Goal: Information Seeking & Learning: Check status

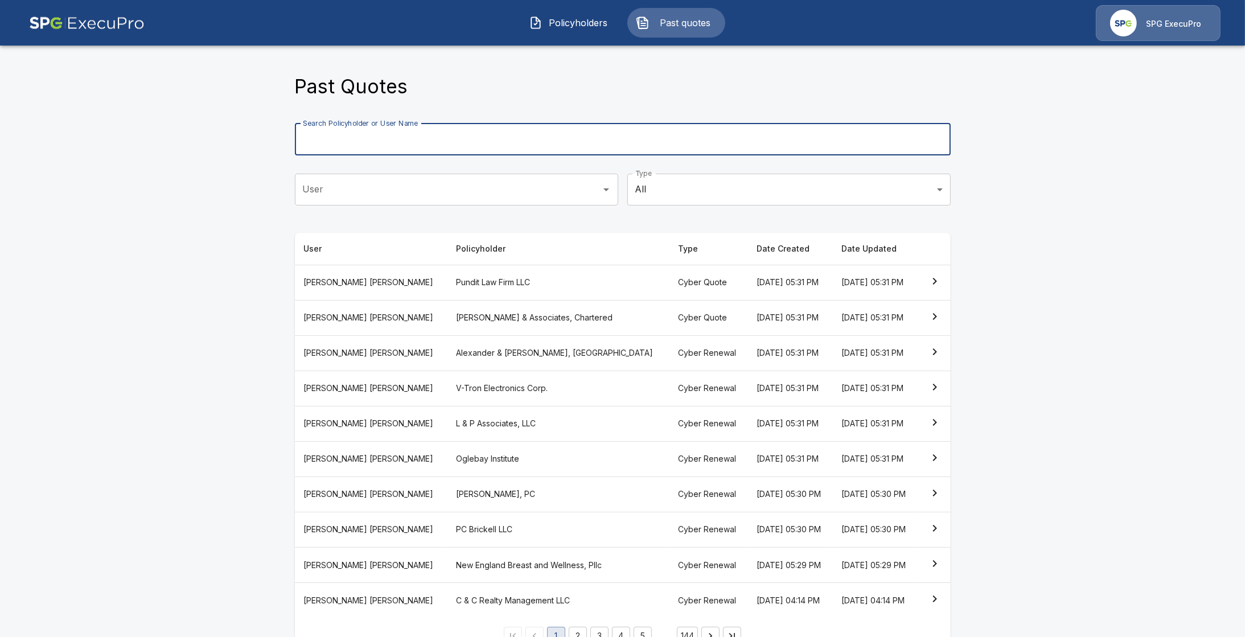
click at [486, 138] on input "Search Policyholder or User Name" at bounding box center [616, 140] width 643 height 32
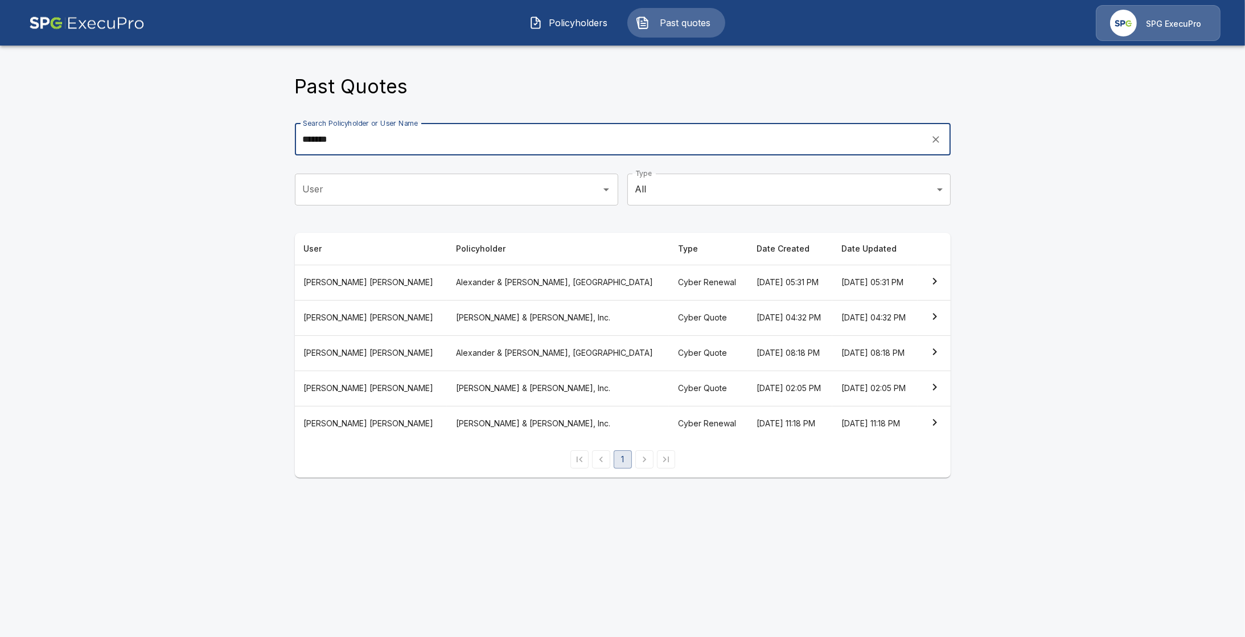
type input "*******"
click at [477, 290] on th "Alexander & Cleaver, PA" at bounding box center [558, 282] width 222 height 35
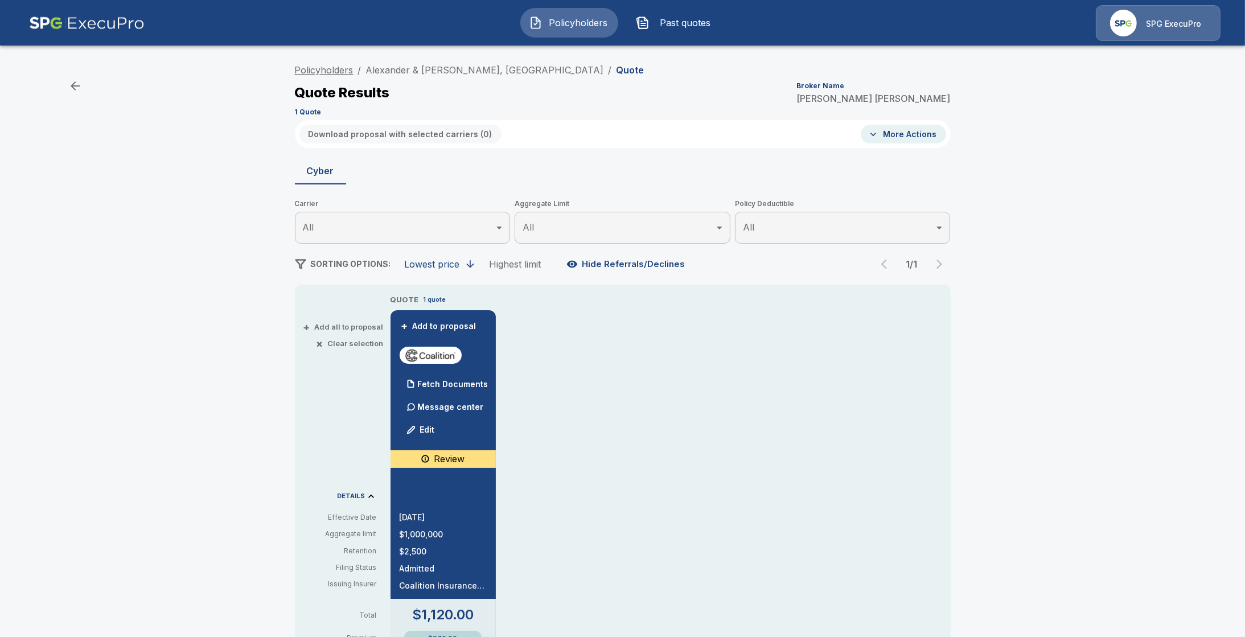
click at [336, 68] on link "Policyholders" at bounding box center [324, 69] width 59 height 11
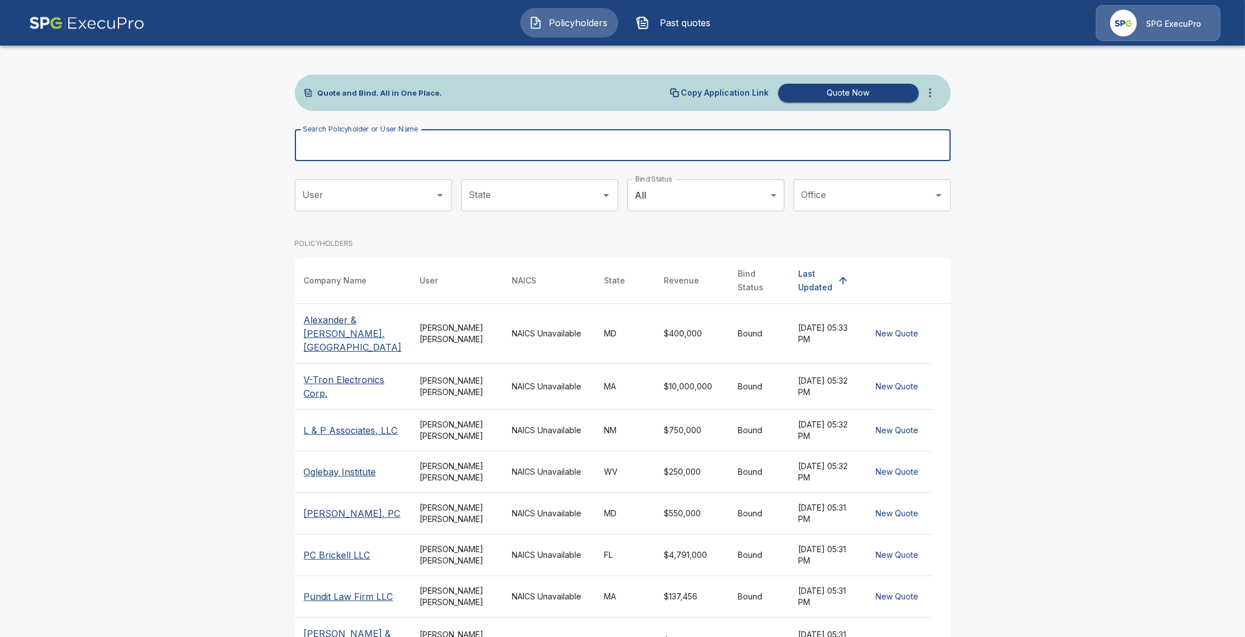
click at [478, 136] on input "Search Policyholder or User Name" at bounding box center [616, 145] width 643 height 32
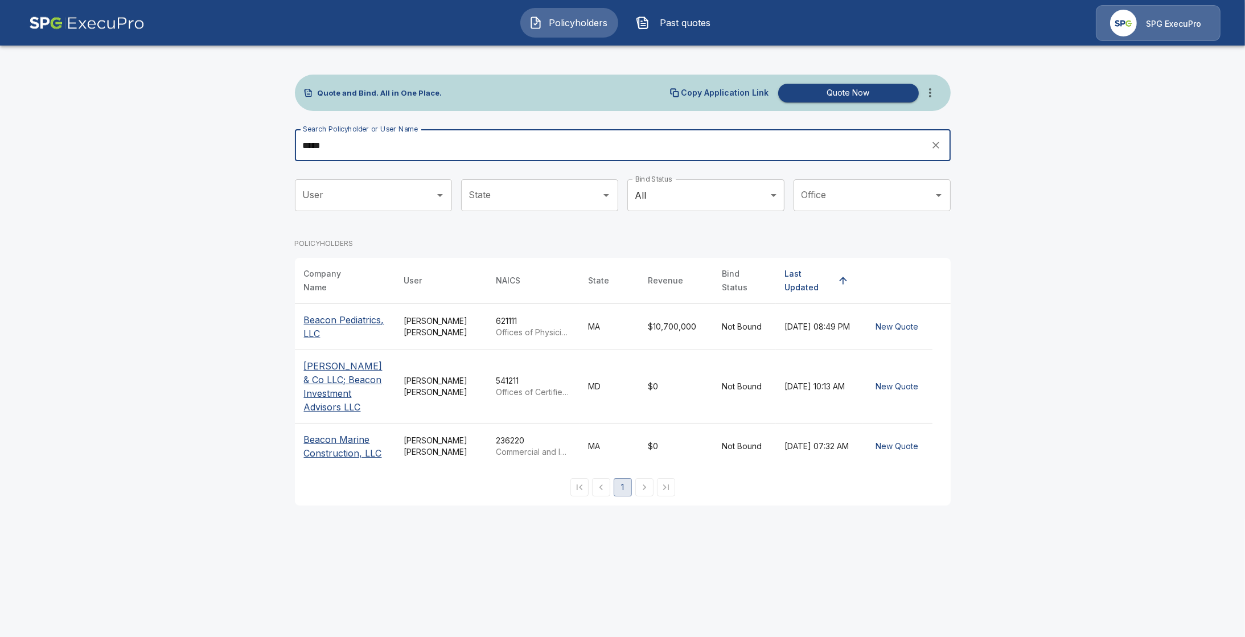
type input "*****"
click at [343, 318] on p "Beacon Pediatrics, LLC" at bounding box center [345, 326] width 82 height 27
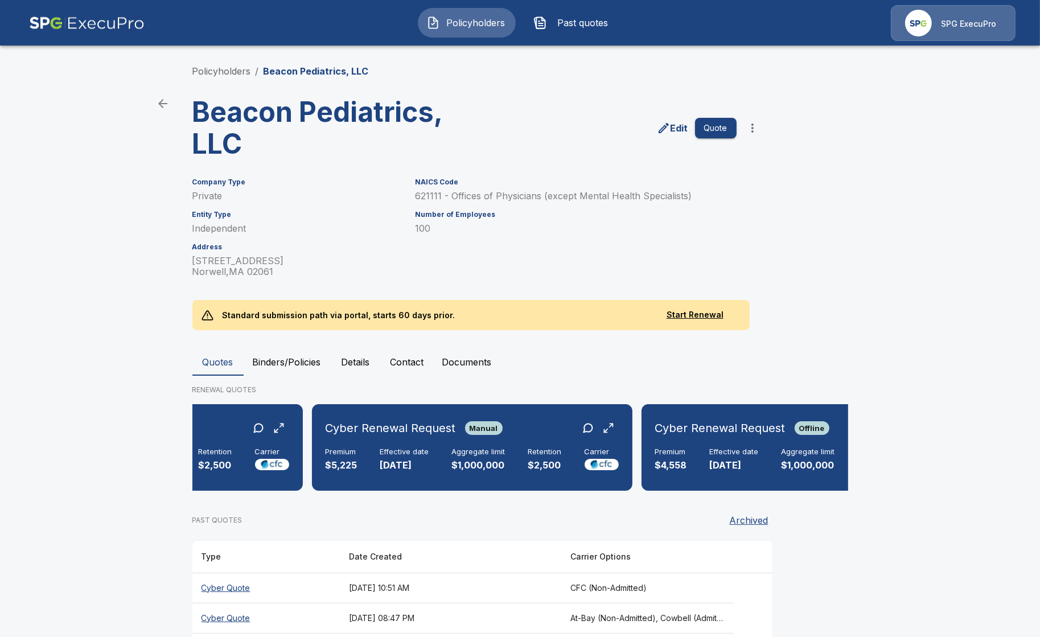
scroll to position [0, 317]
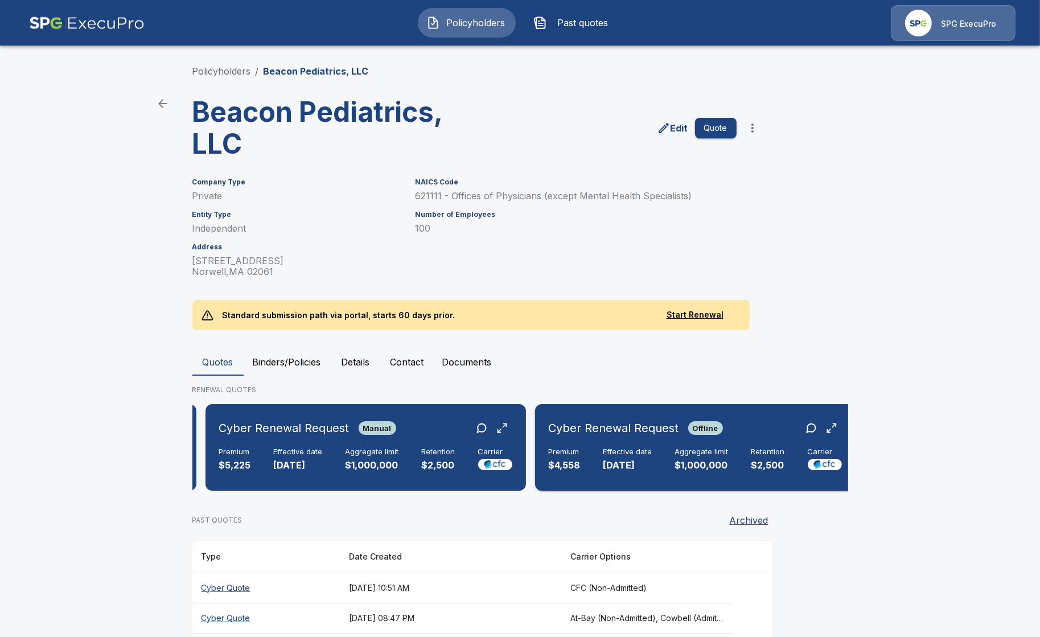
click at [694, 444] on div "Cyber Renewal Request Offline Premium $4,558 Effective date [DATE] Aggregate li…" at bounding box center [695, 447] width 311 height 77
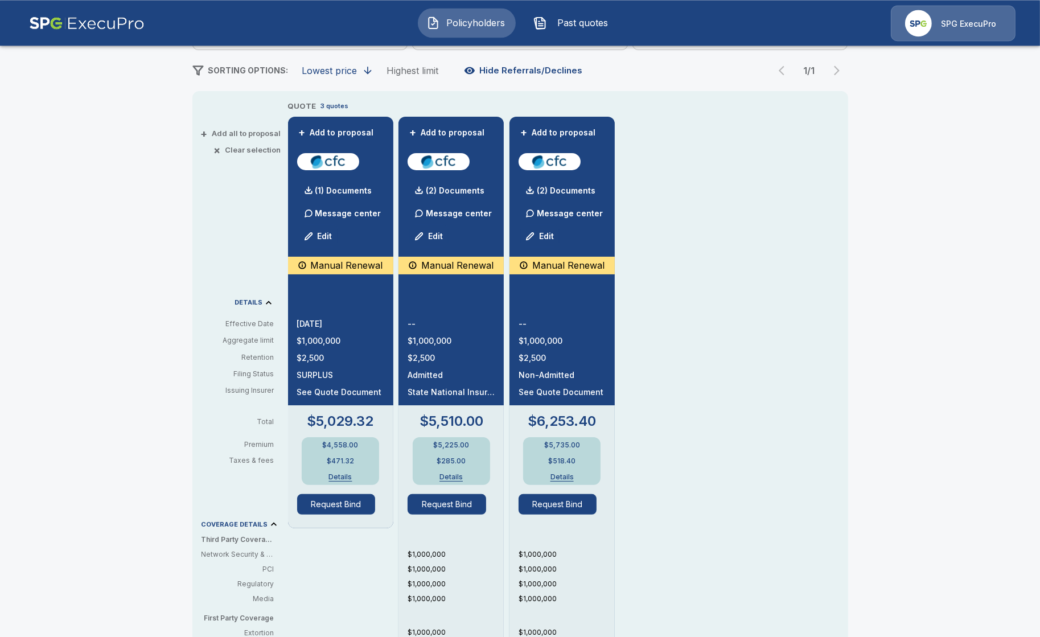
scroll to position [196, 0]
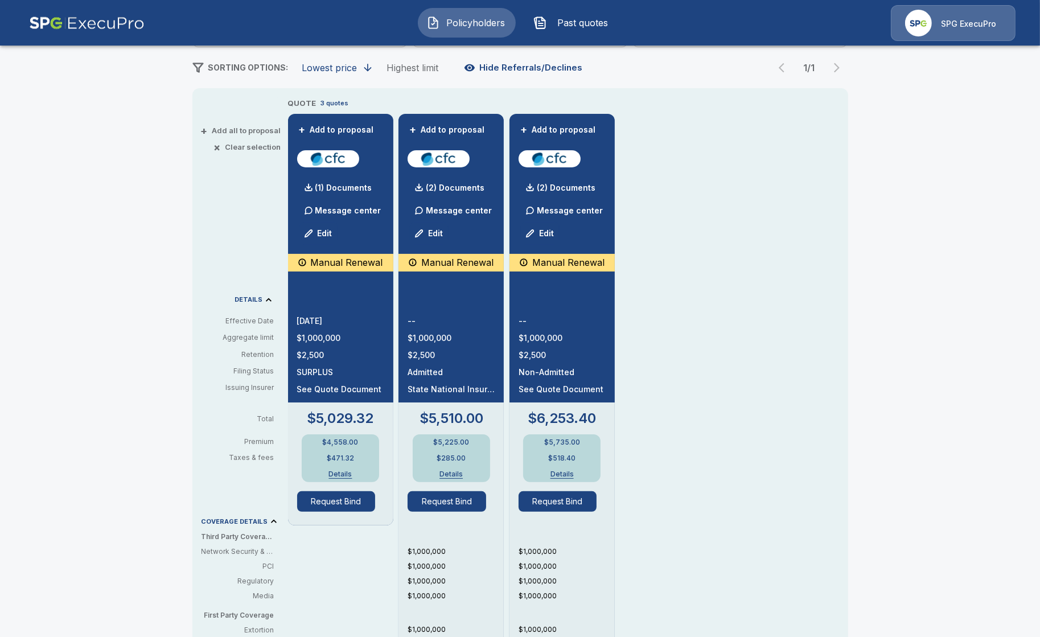
click at [343, 474] on button "Details" at bounding box center [341, 474] width 46 height 7
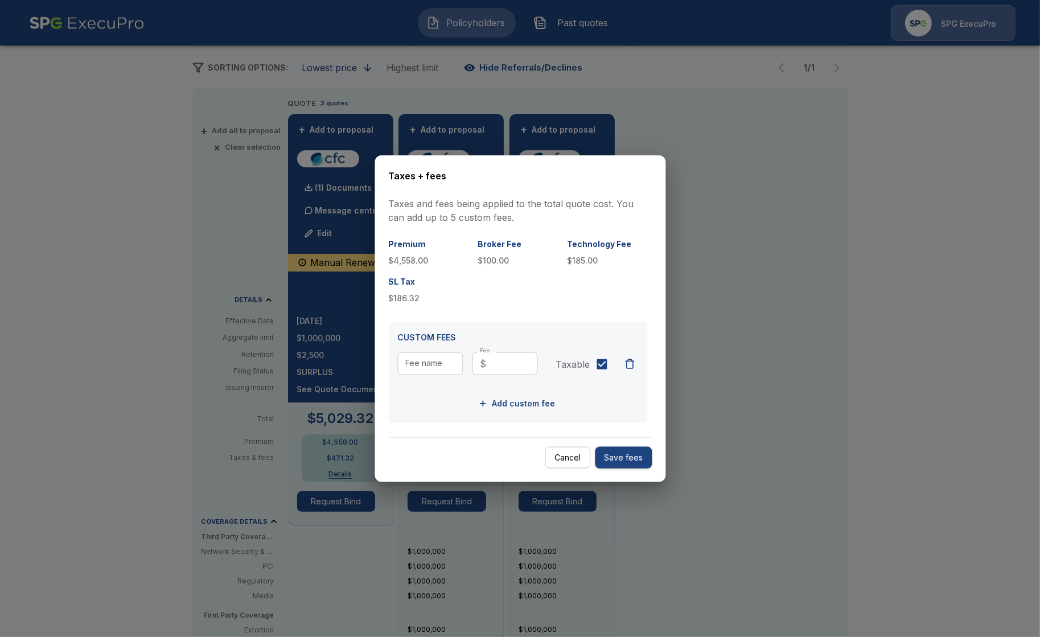
click at [210, 295] on div at bounding box center [520, 318] width 1040 height 637
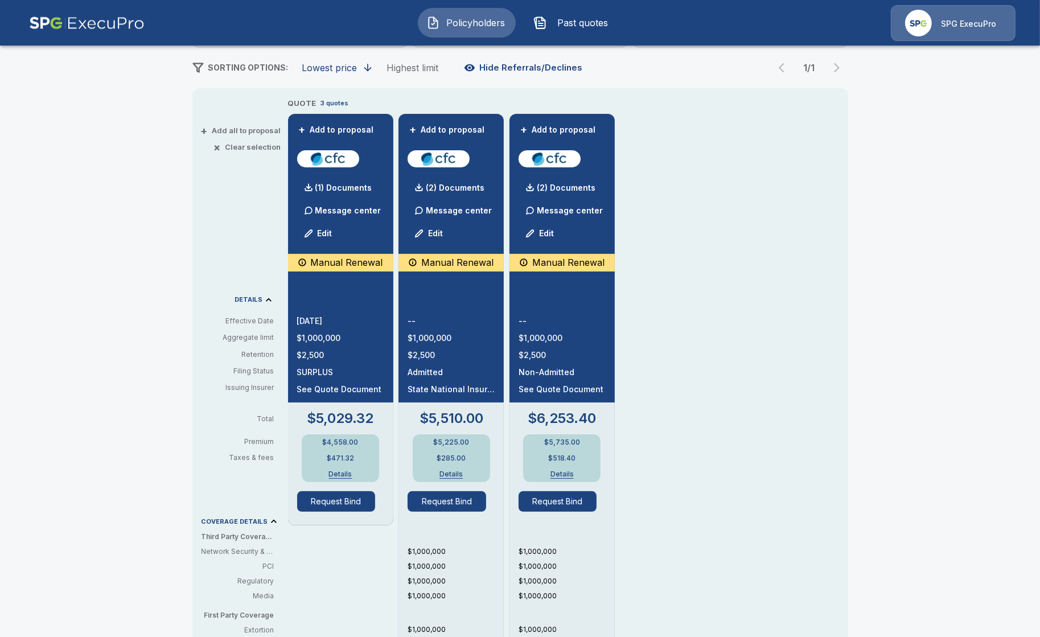
click at [349, 473] on button "Details" at bounding box center [341, 474] width 46 height 7
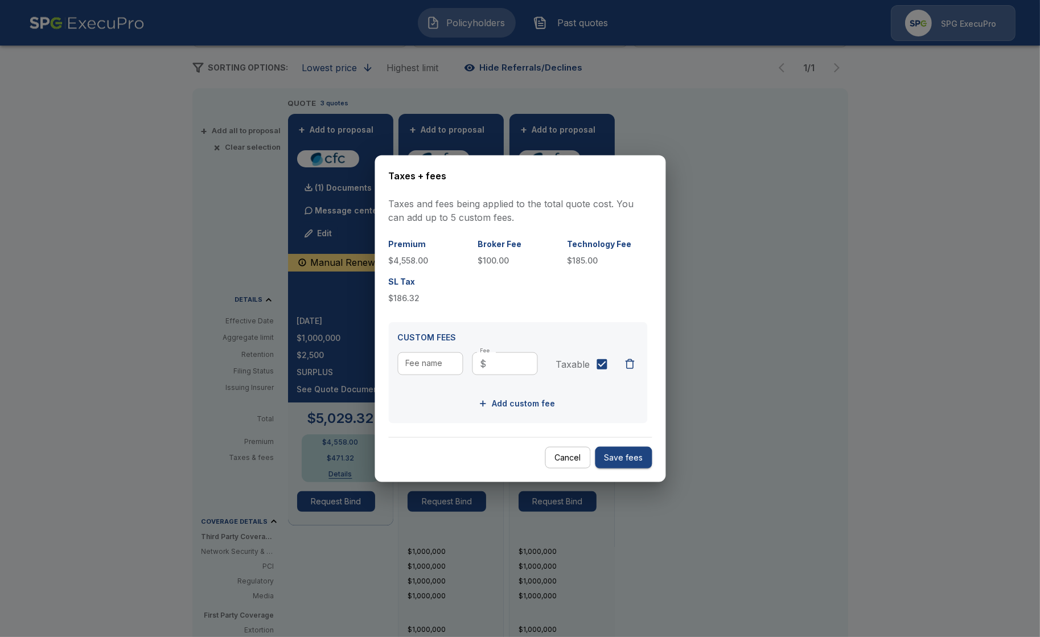
click at [191, 395] on div at bounding box center [520, 318] width 1040 height 637
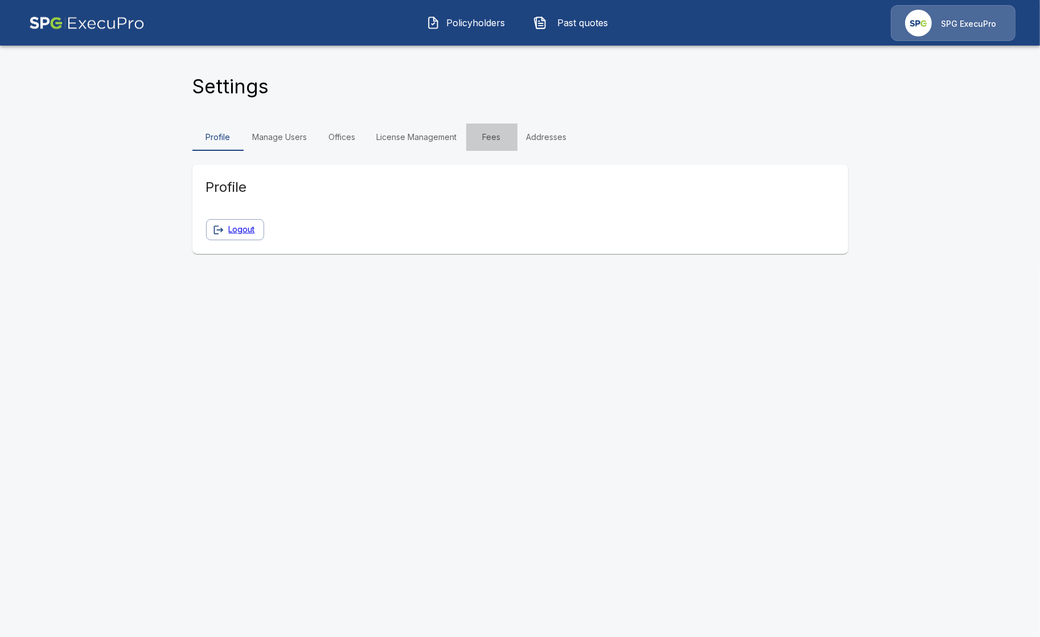
click at [481, 147] on link "Fees" at bounding box center [491, 137] width 51 height 27
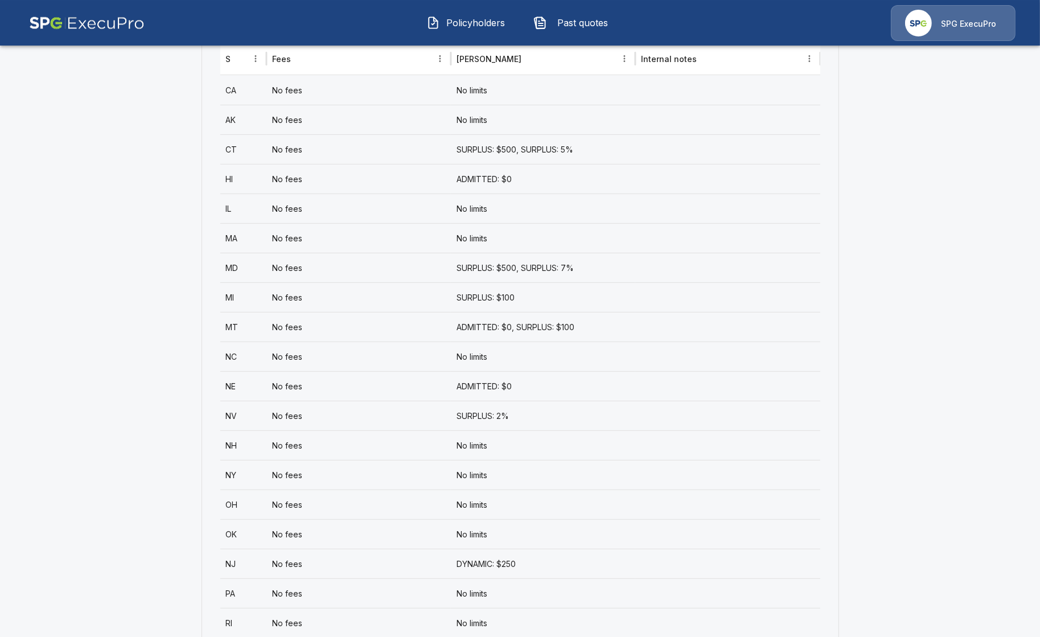
scroll to position [524, 0]
click at [343, 240] on div "No fees" at bounding box center [359, 238] width 185 height 30
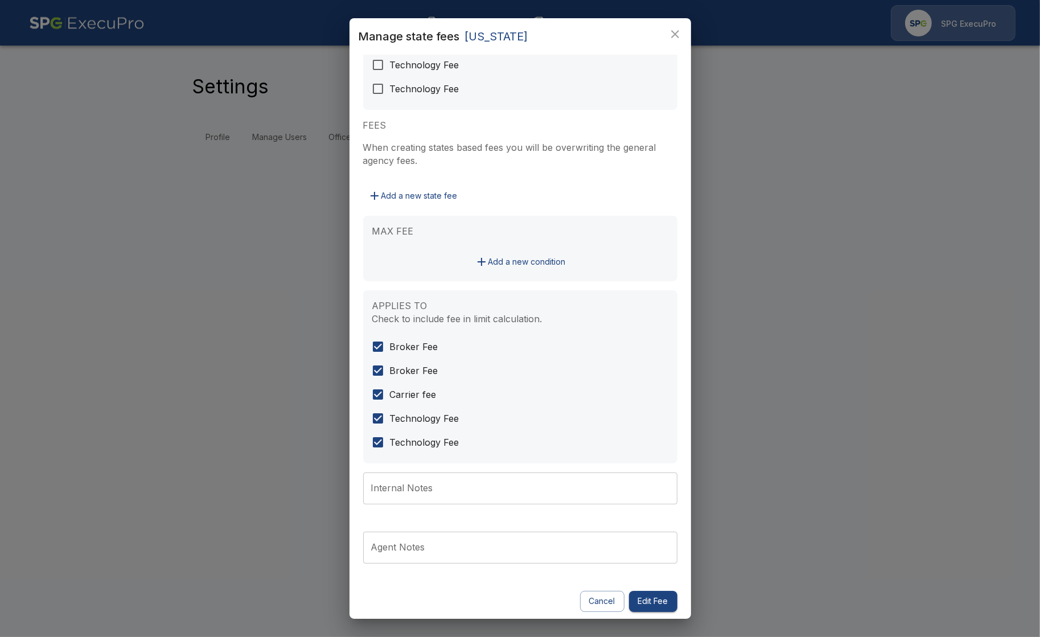
scroll to position [133, 0]
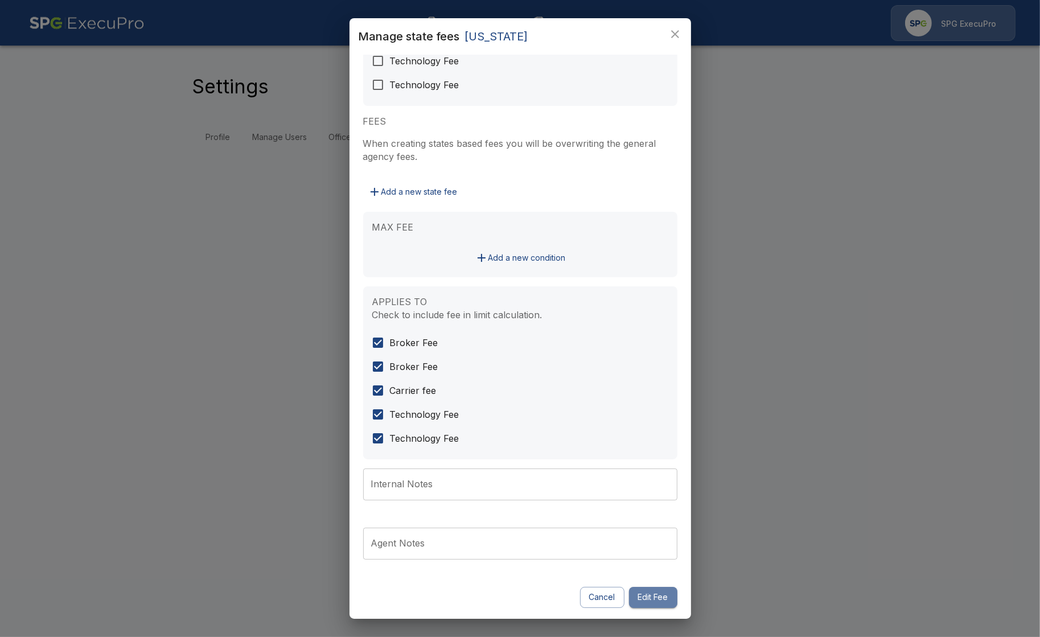
click at [662, 600] on button "Edit Fee" at bounding box center [653, 597] width 48 height 21
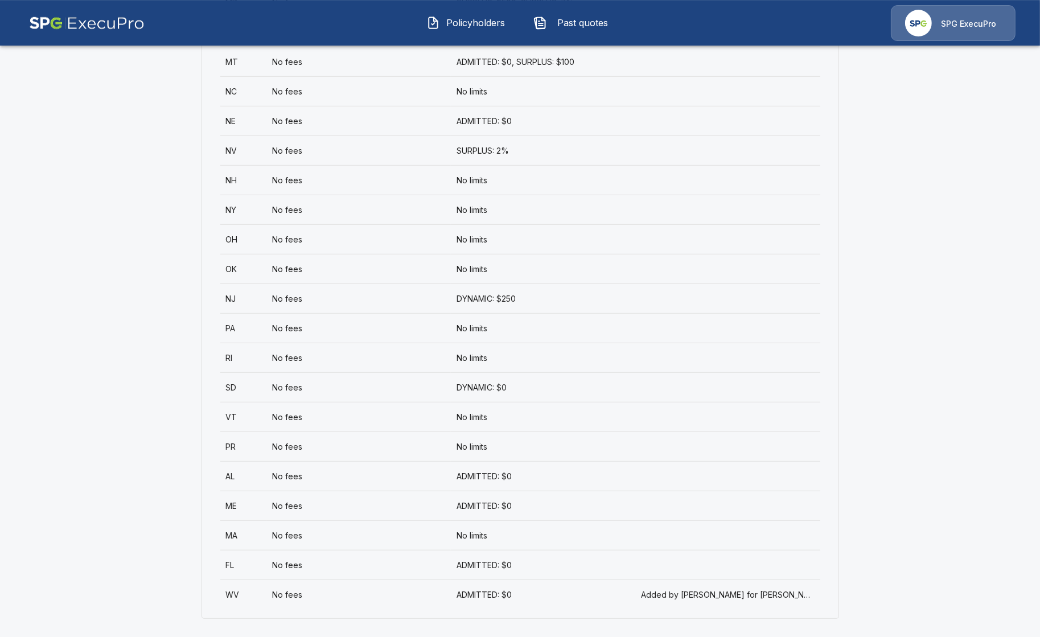
scroll to position [763, 0]
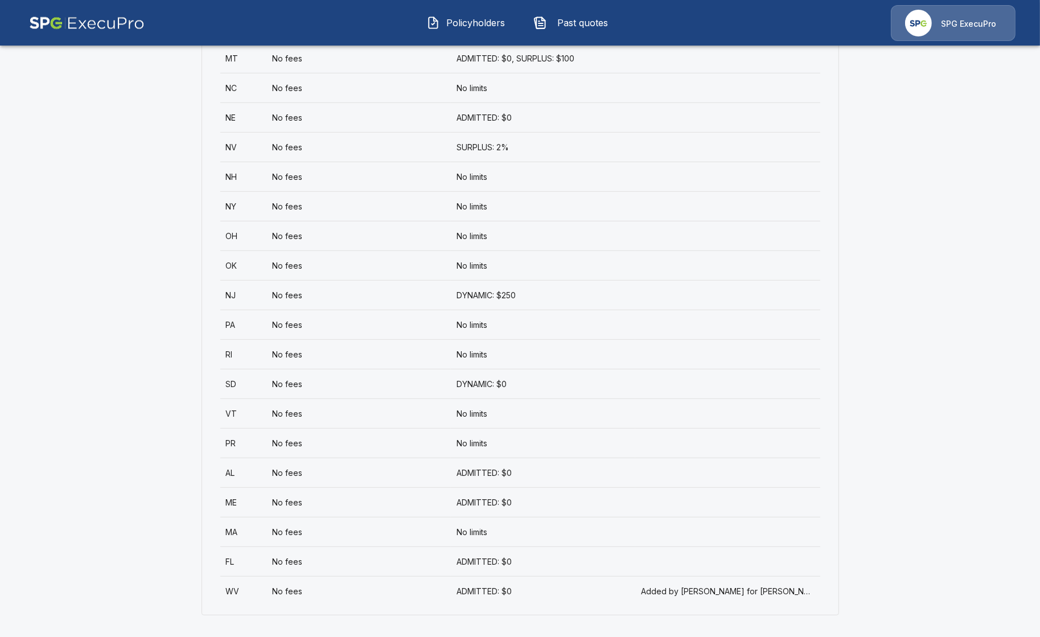
click at [393, 530] on div "No fees" at bounding box center [359, 532] width 185 height 30
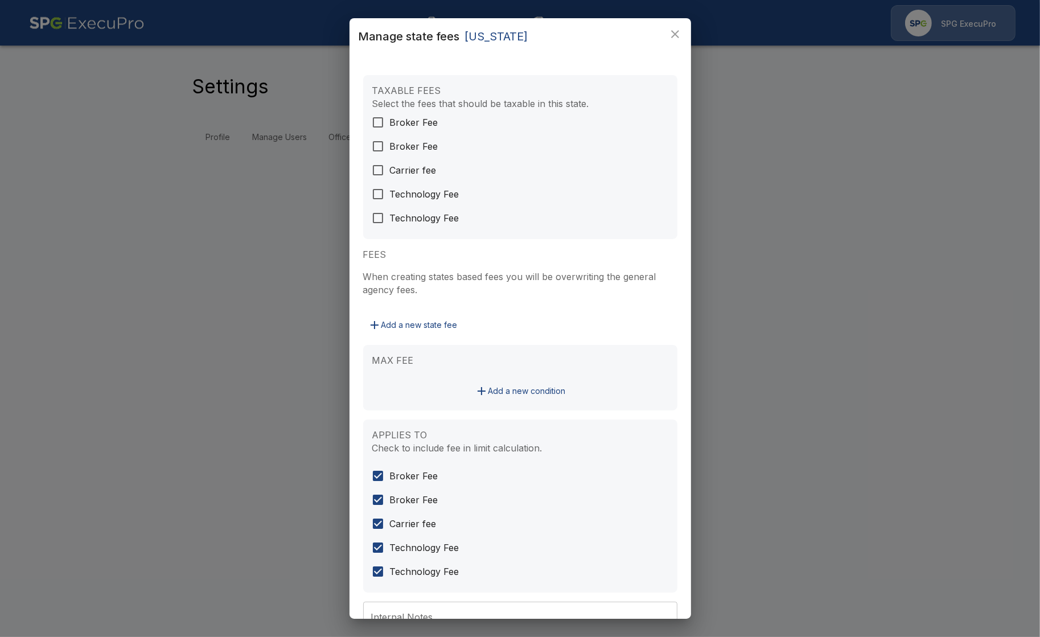
click at [149, 346] on div "Manage state fees Massachusetts TAXABLE FEES Select the fees that should be tax…" at bounding box center [520, 318] width 1040 height 637
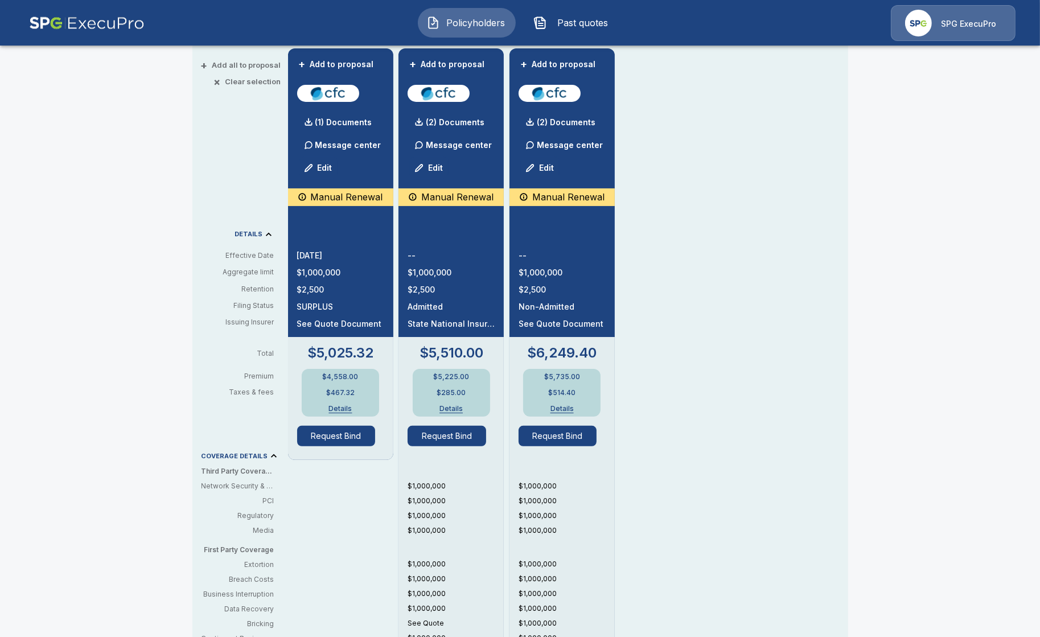
scroll to position [262, 0]
click at [341, 405] on button "Details" at bounding box center [341, 408] width 46 height 7
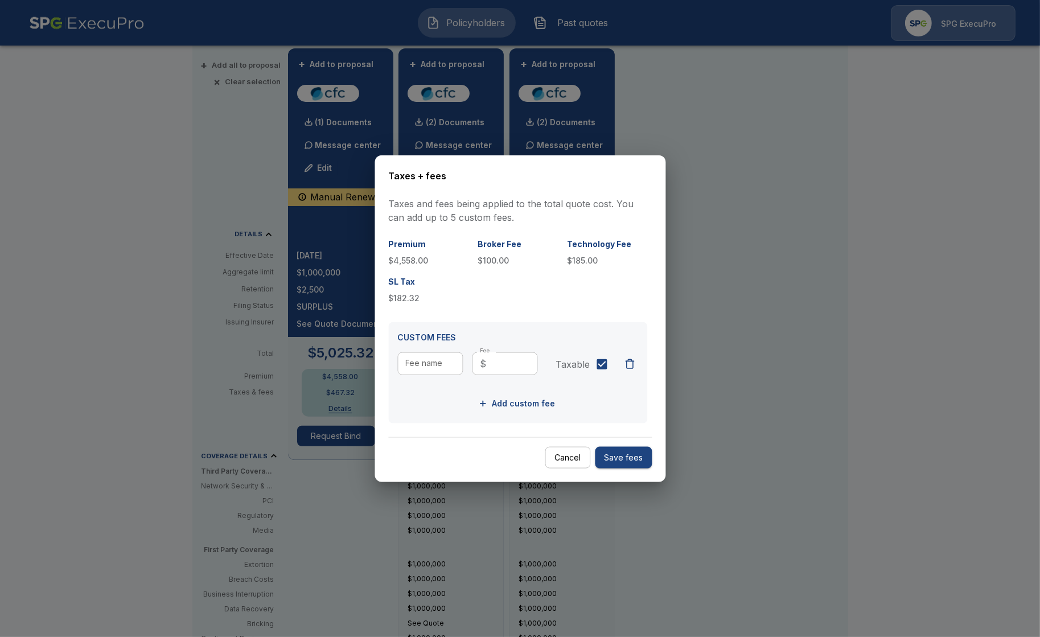
click at [407, 263] on p "$4,558.00" at bounding box center [428, 261] width 80 height 12
click at [147, 246] on div at bounding box center [520, 318] width 1040 height 637
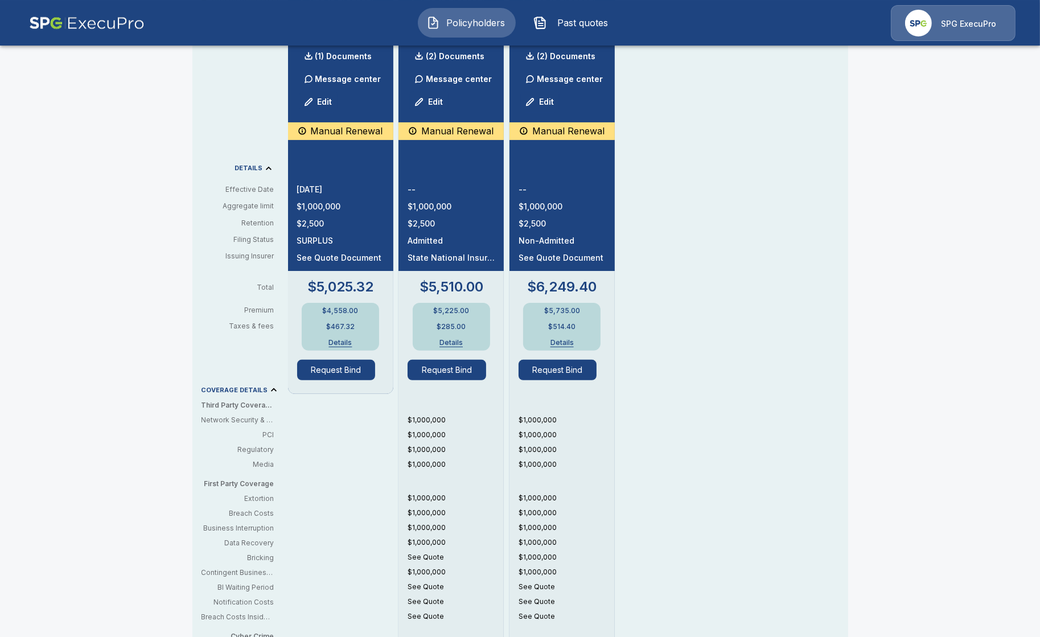
scroll to position [328, 0]
click at [342, 341] on button "Details" at bounding box center [341, 342] width 46 height 7
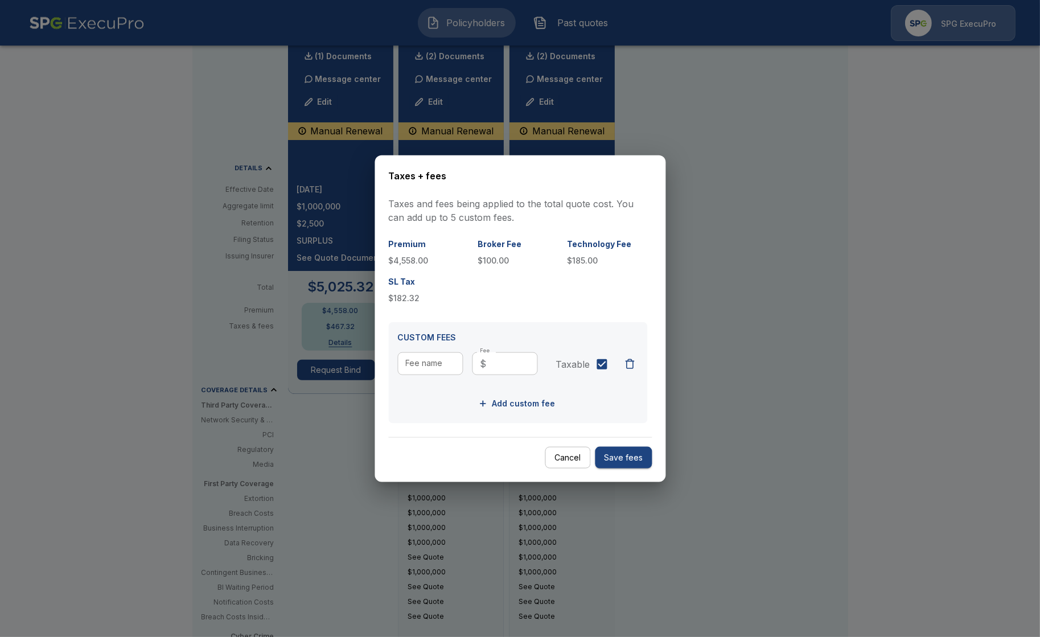
click at [772, 257] on div at bounding box center [520, 318] width 1040 height 637
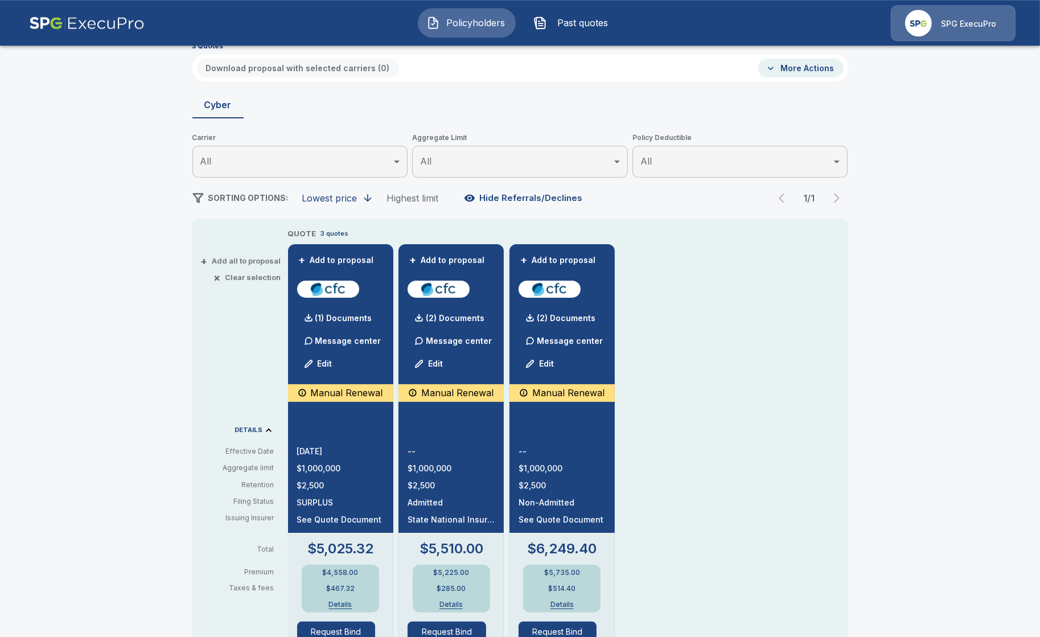
scroll to position [65, 0]
click at [339, 319] on p "(1) Documents" at bounding box center [343, 319] width 57 height 8
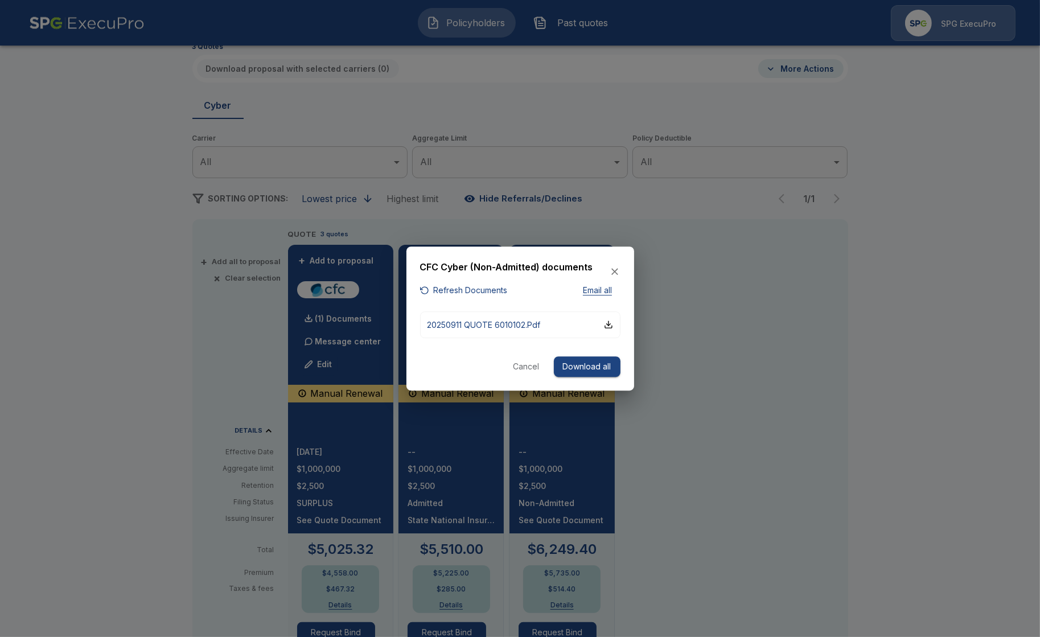
click at [460, 296] on button "Refresh Documents" at bounding box center [464, 291] width 88 height 14
click at [523, 325] on p "20250911 QUOTE 6010102.Pdf" at bounding box center [484, 325] width 113 height 12
click at [158, 325] on div at bounding box center [520, 318] width 1040 height 637
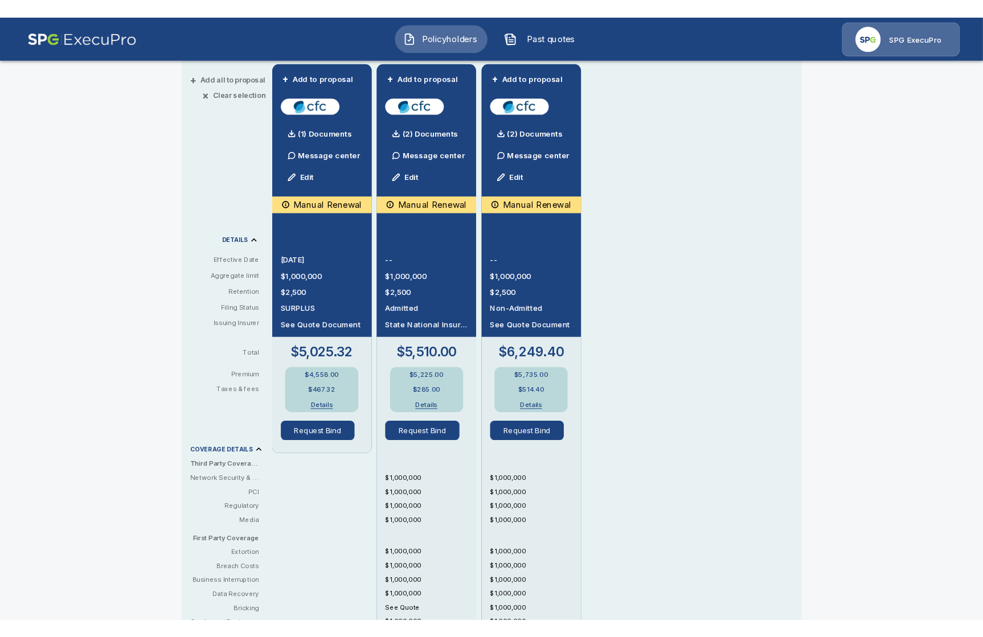
scroll to position [262, 0]
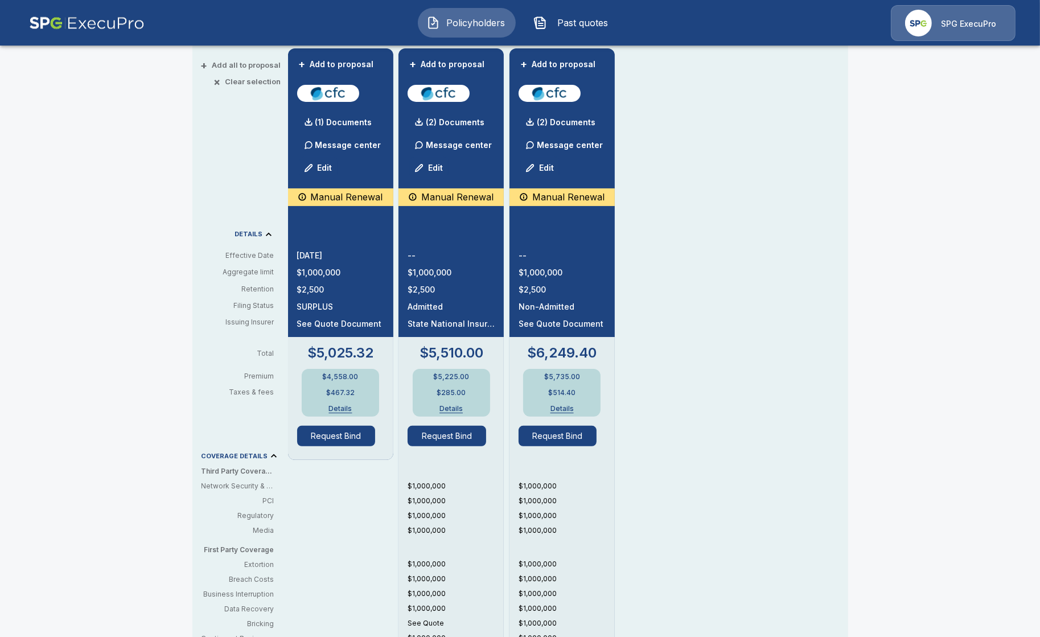
click at [338, 408] on button "Details" at bounding box center [341, 408] width 46 height 7
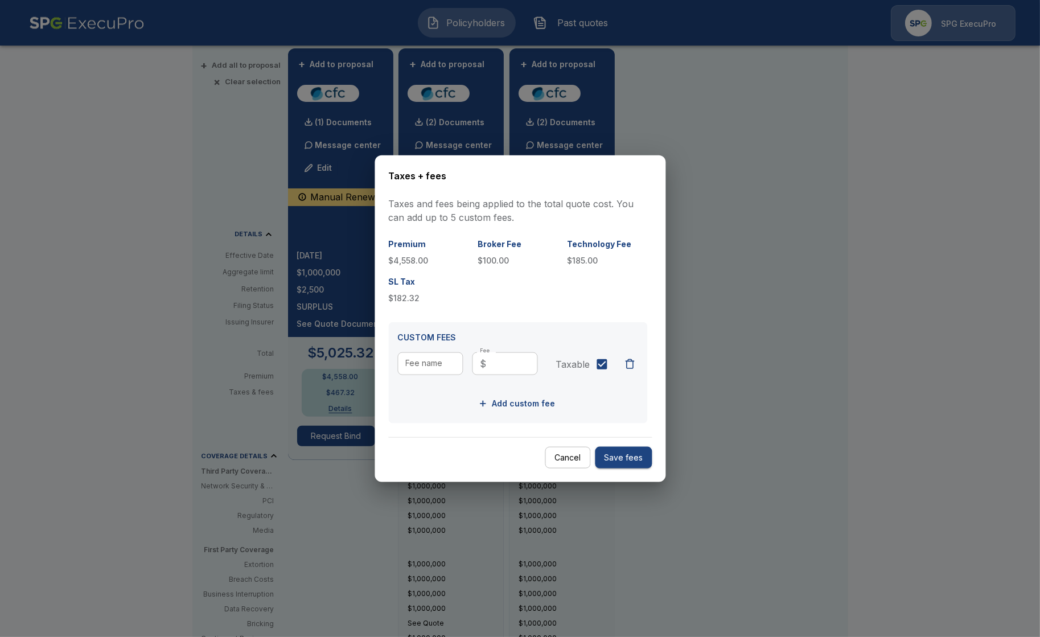
click at [202, 241] on div at bounding box center [520, 318] width 1040 height 637
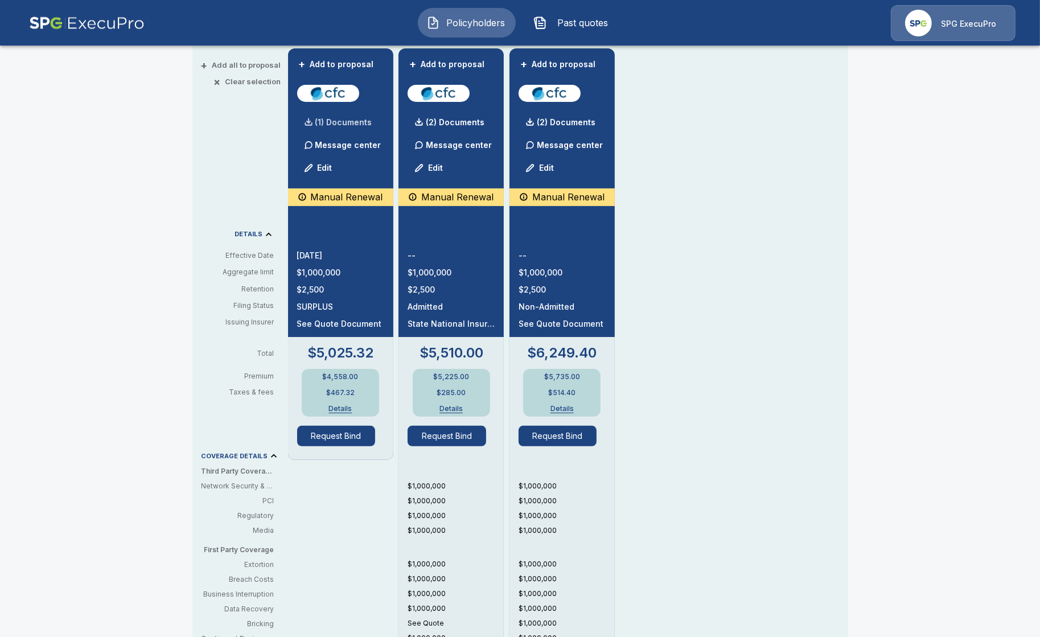
click at [343, 125] on p "(1) Documents" at bounding box center [343, 122] width 57 height 8
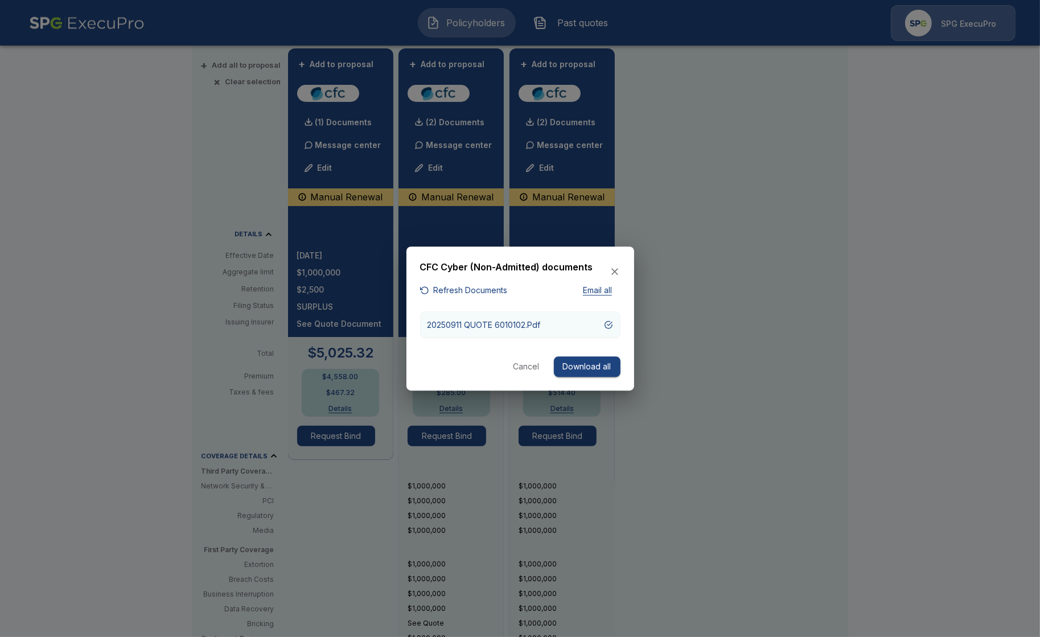
click at [525, 322] on p "20250911 QUOTE 6010102.Pdf" at bounding box center [484, 325] width 113 height 12
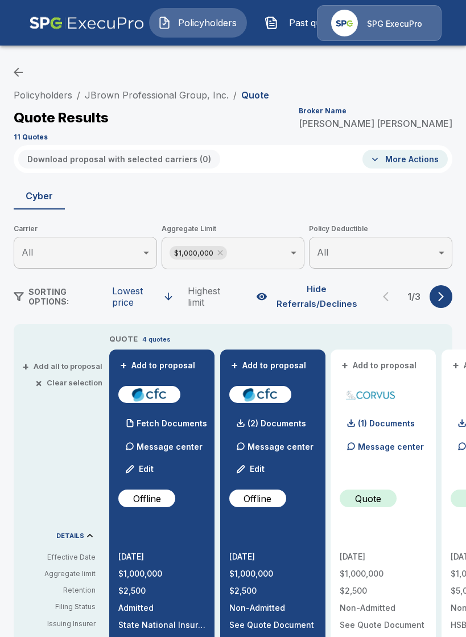
scroll to position [529, 0]
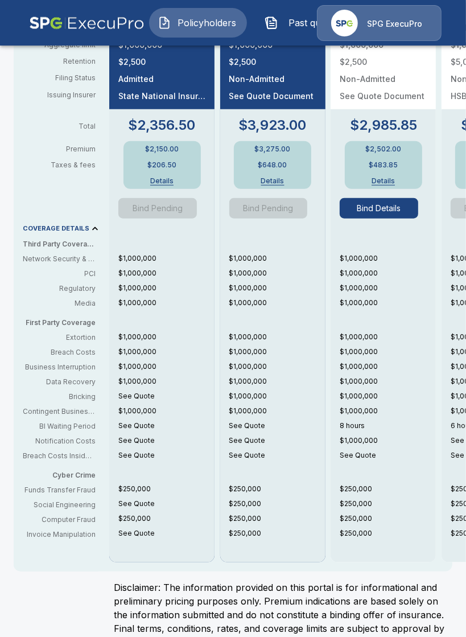
click at [338, 459] on div "$1,000,000 $1,000,000 $1,000,000 $1,000,000 $1,000,000 $1,000,000 $1,000,000 $1…" at bounding box center [383, 403] width 105 height 300
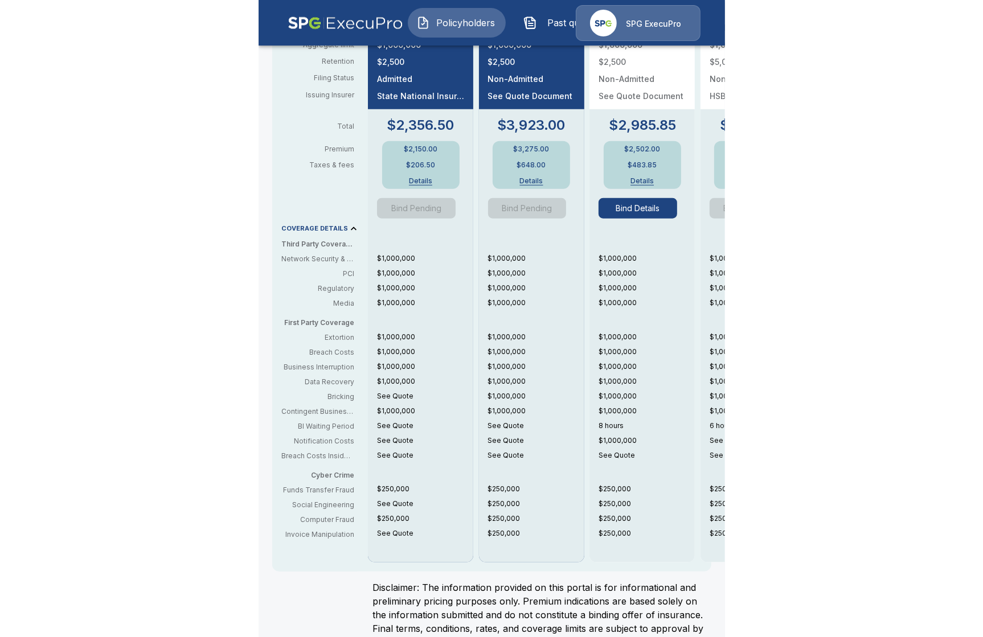
scroll to position [0, 9]
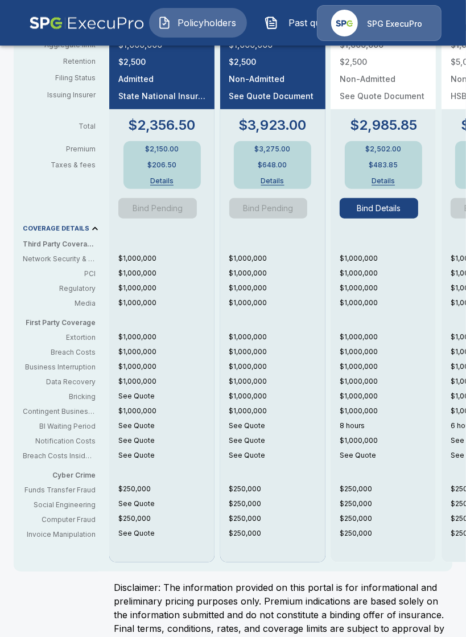
click at [293, 338] on p "$1,000,000" at bounding box center [277, 337] width 96 height 10
click at [261, 374] on div "$1,000,000 $1,000,000 $1,000,000 $1,000,000 $1,000,000 $1,000,000 See Quote See…" at bounding box center [277, 398] width 96 height 133
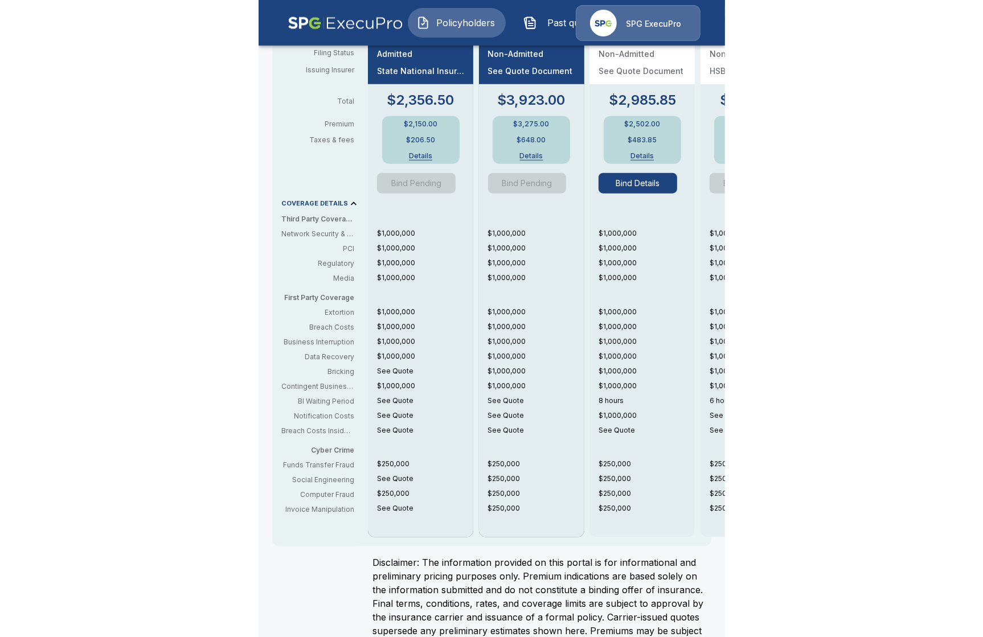
scroll to position [0, 0]
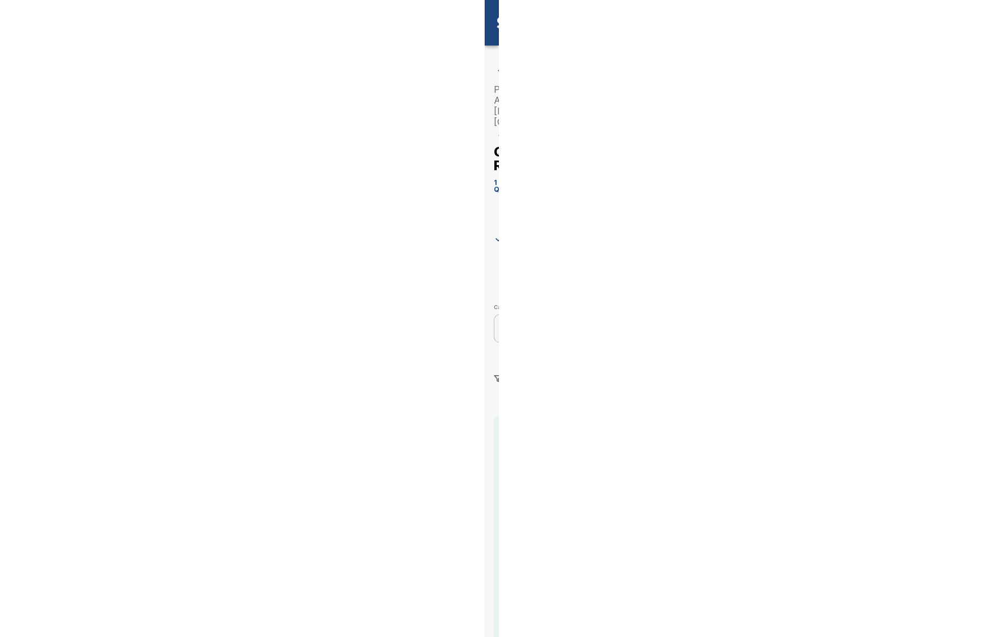
scroll to position [5, 0]
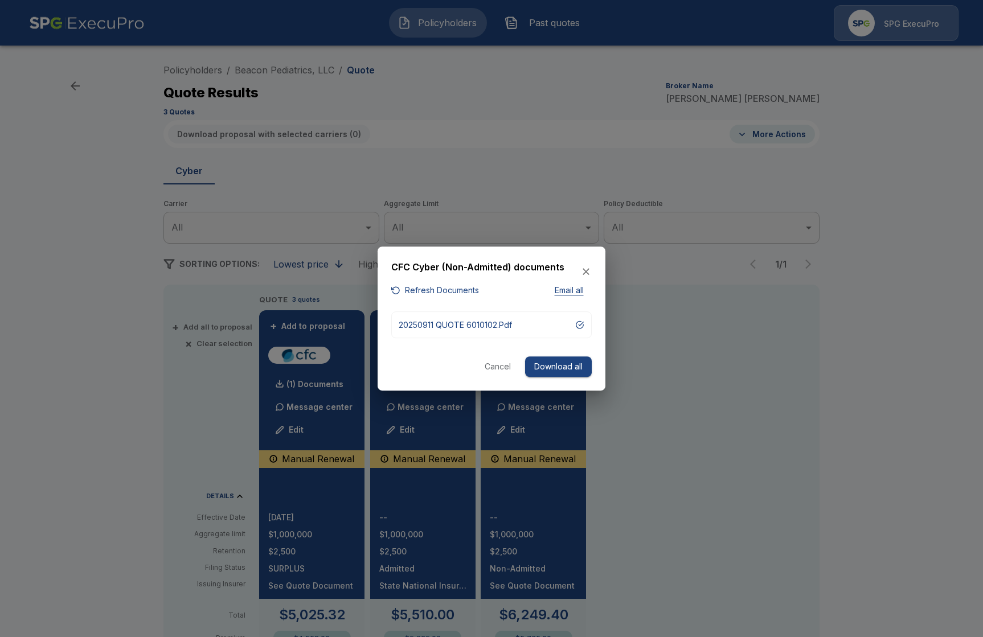
scroll to position [262, 0]
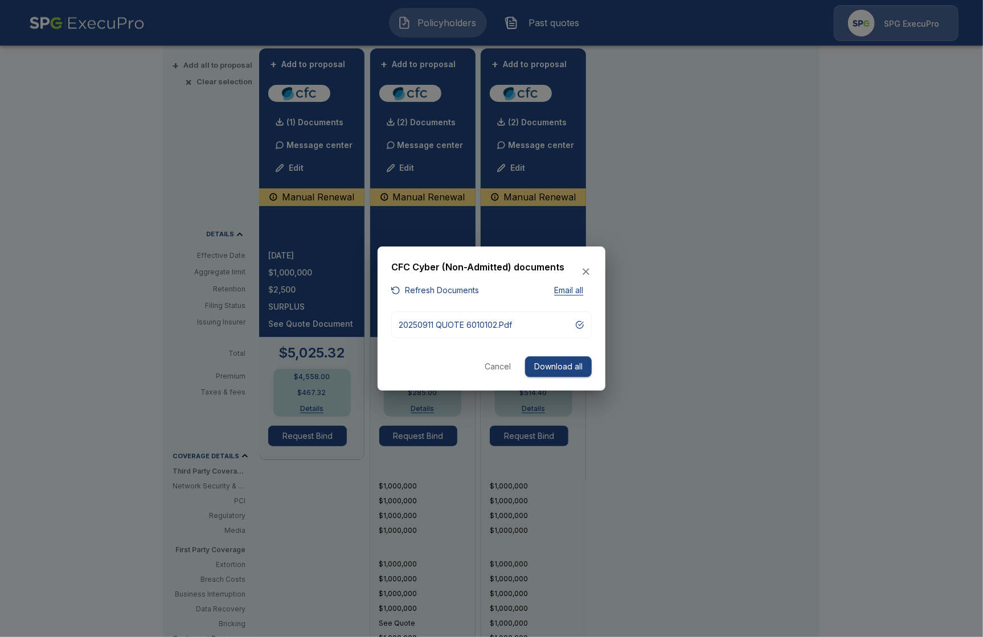
drag, startPoint x: 129, startPoint y: 141, endPoint x: 136, endPoint y: 128, distance: 14.3
click at [132, 138] on div at bounding box center [491, 318] width 983 height 637
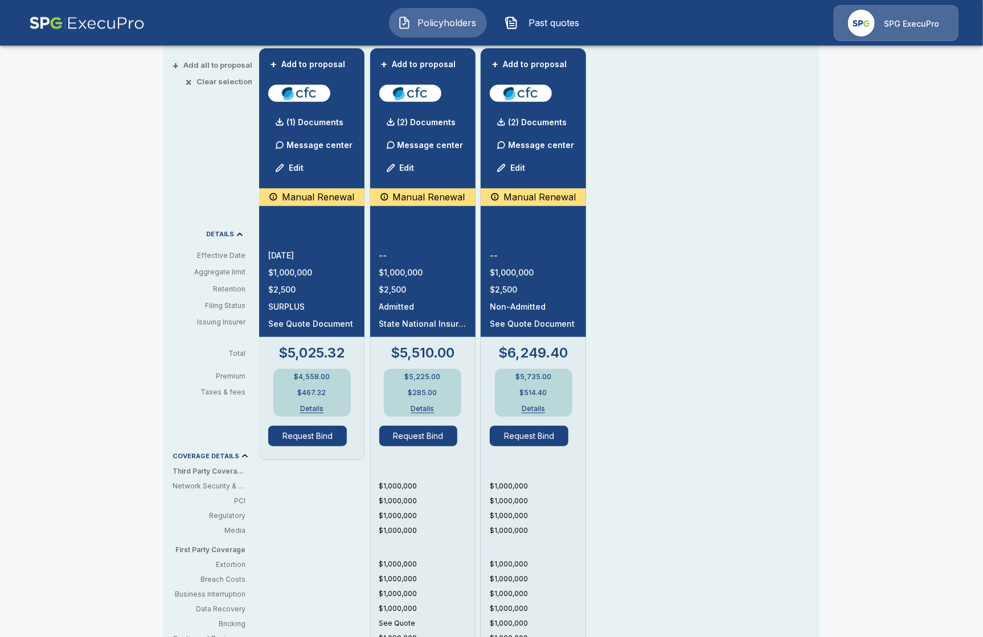
drag, startPoint x: 137, startPoint y: 124, endPoint x: 149, endPoint y: 95, distance: 31.2
click at [138, 121] on div "Policyholders / Beacon Pediatrics, LLC / Quote Quote Results Broker Name Tricia…" at bounding box center [491, 348] width 983 height 1112
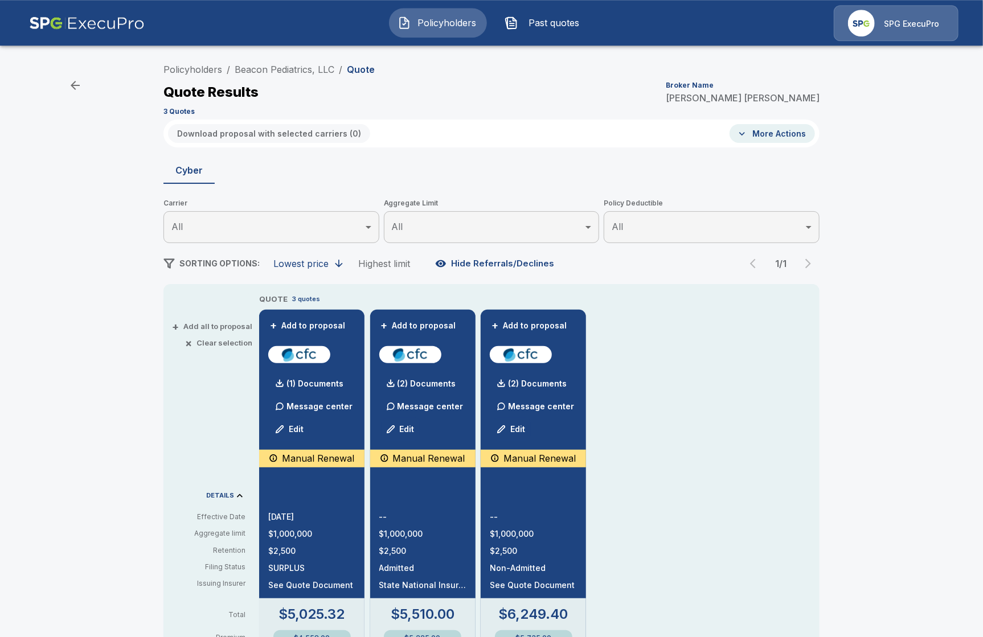
scroll to position [0, 0]
click at [181, 68] on link "Policyholders" at bounding box center [192, 69] width 59 height 11
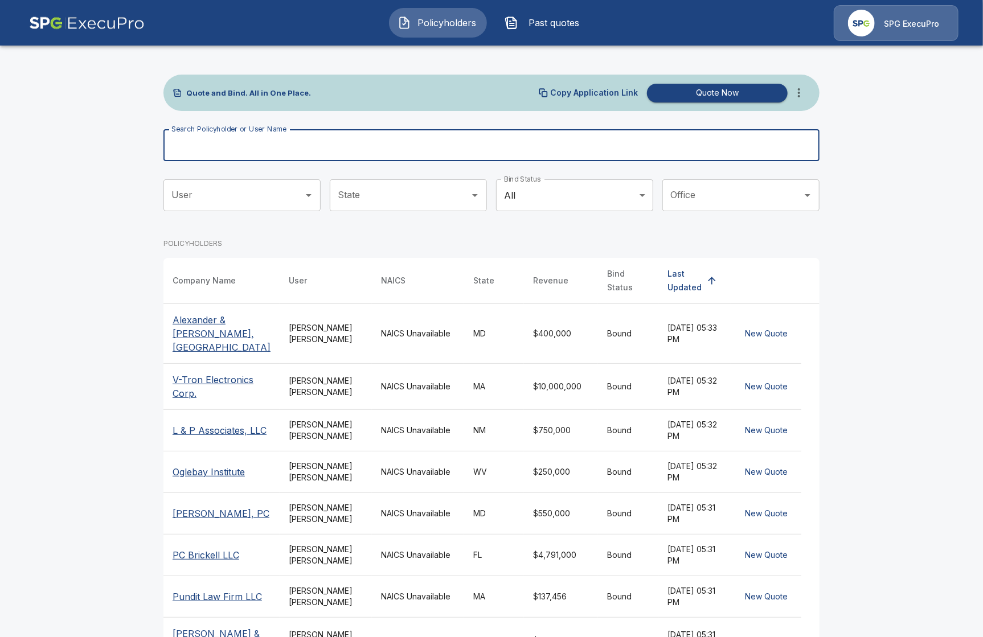
click at [375, 161] on input "Search Policyholder or User Name" at bounding box center [484, 145] width 643 height 32
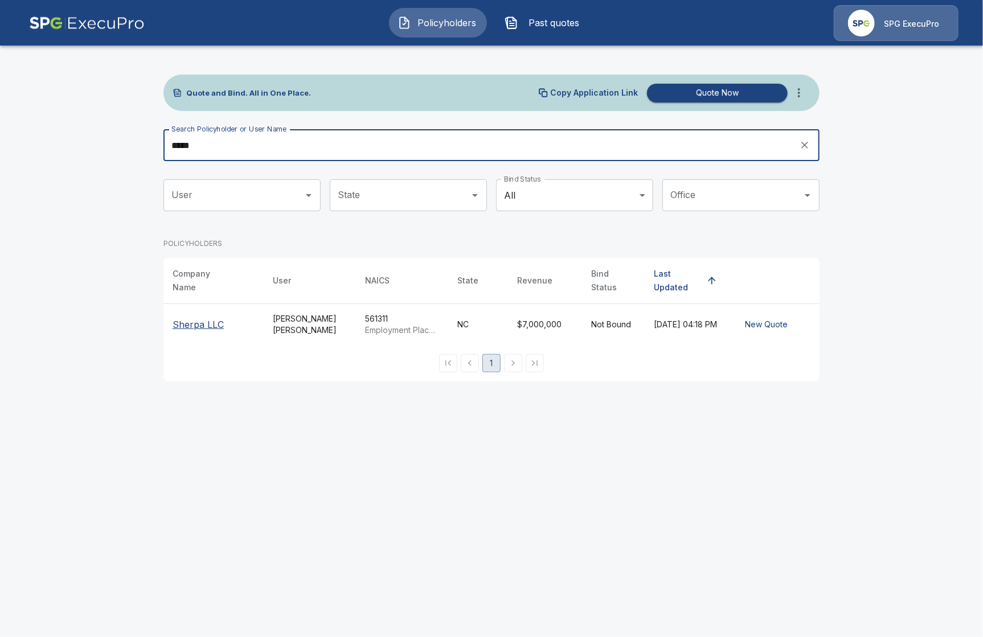
type input "*****"
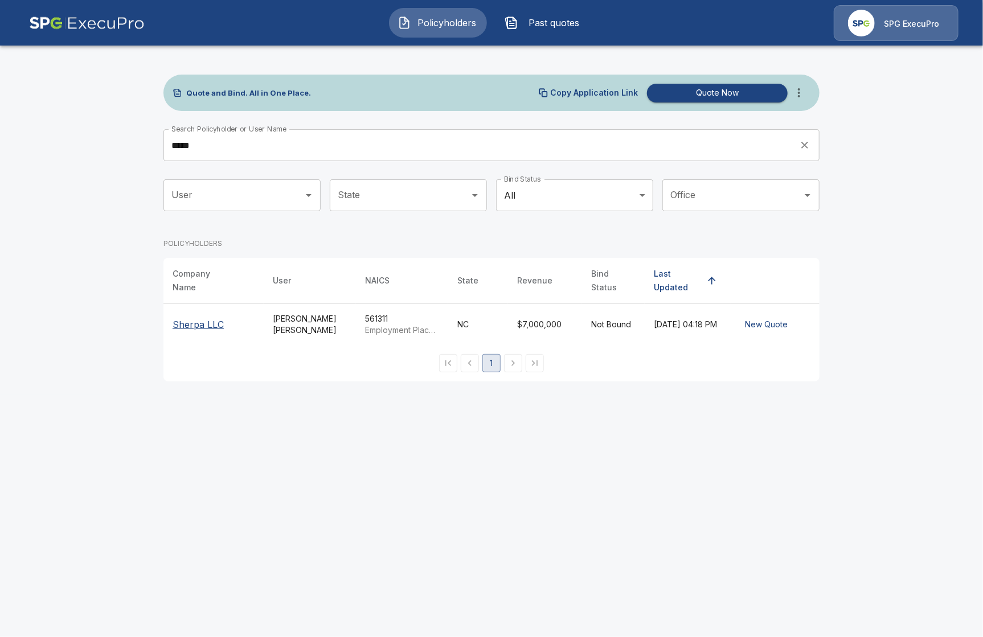
click at [192, 318] on p "Sherpa LLC" at bounding box center [198, 325] width 51 height 14
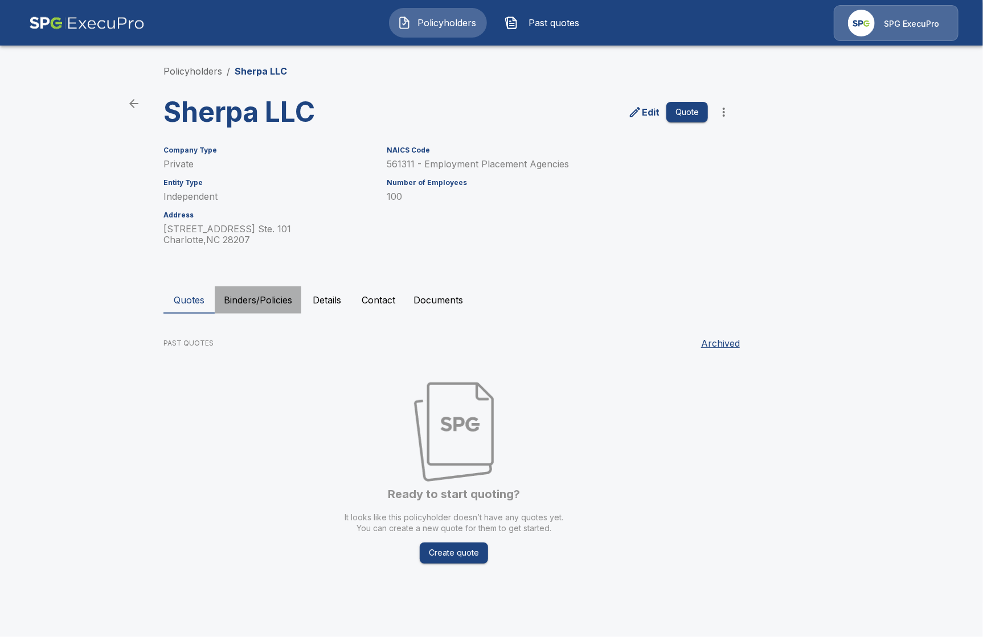
click at [279, 309] on button "Binders/Policies" at bounding box center [258, 299] width 87 height 27
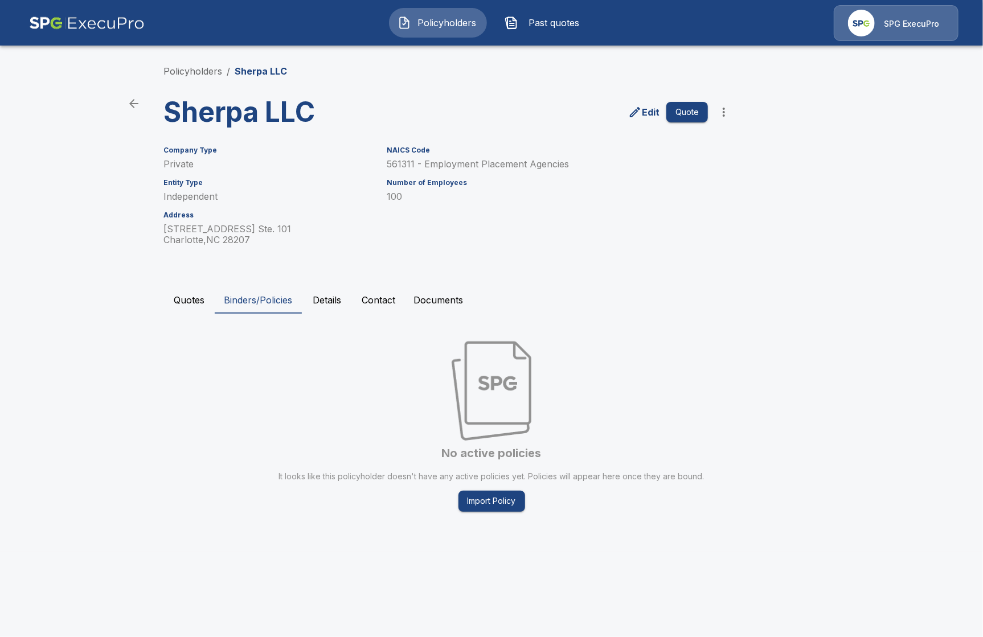
click at [320, 306] on button "Details" at bounding box center [326, 299] width 51 height 27
